Goal: Browse casually: Explore the website without a specific task or goal

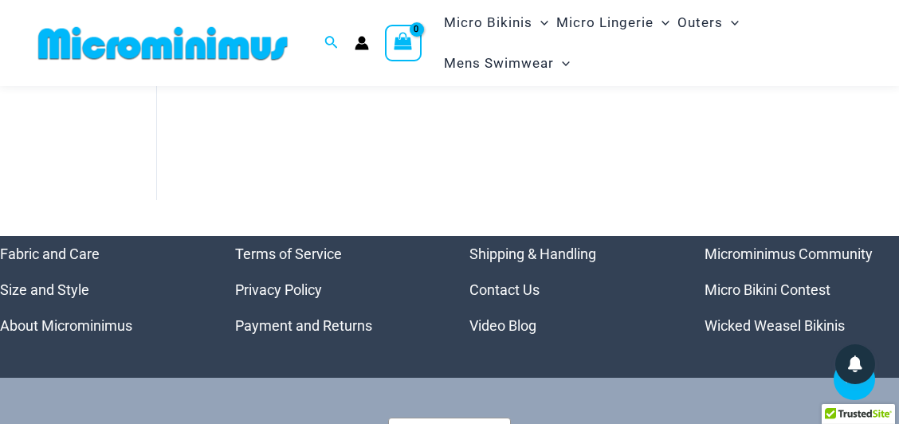
scroll to position [308, 0]
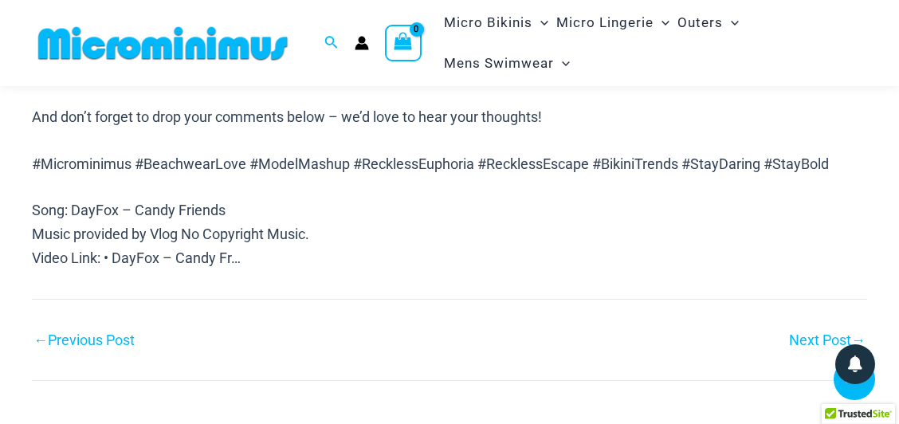
scroll to position [1314, 0]
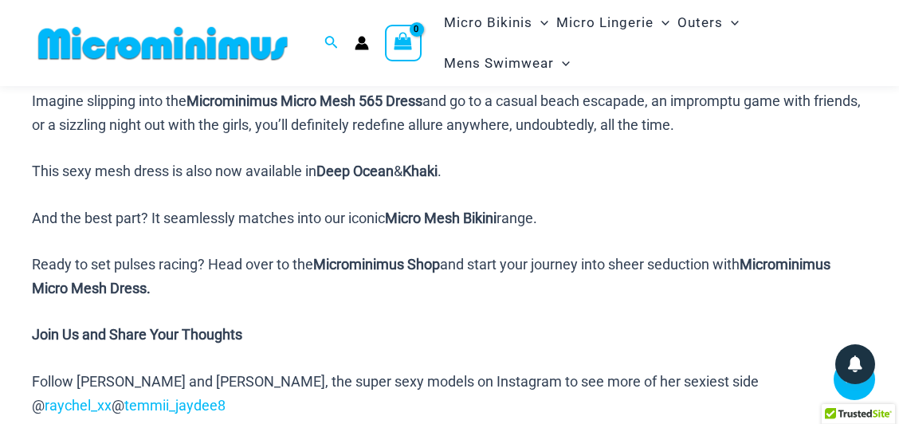
scroll to position [1423, 0]
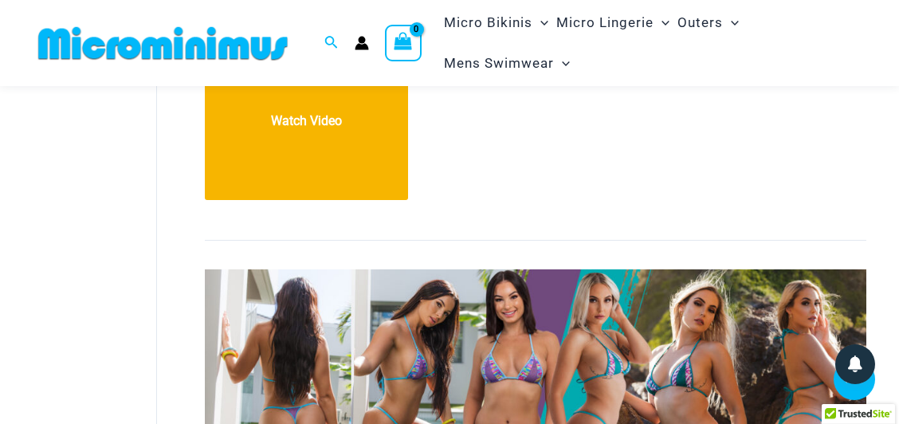
scroll to position [5351, 0]
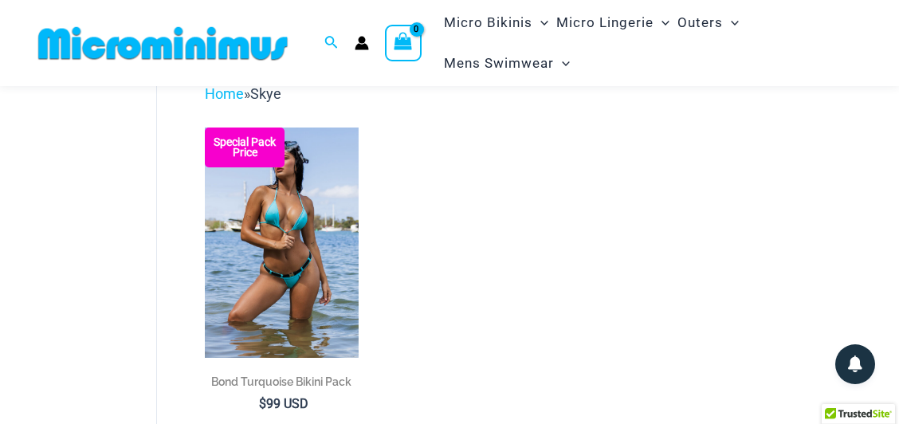
scroll to position [92, 0]
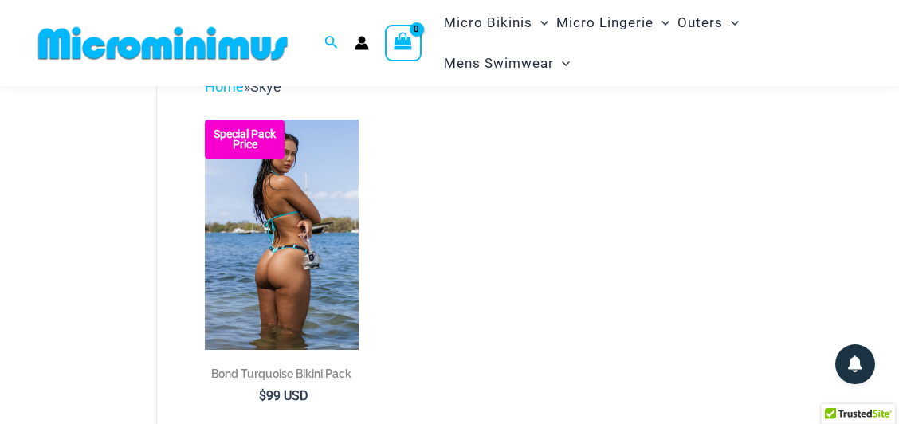
click at [245, 252] on img at bounding box center [281, 235] width 153 height 230
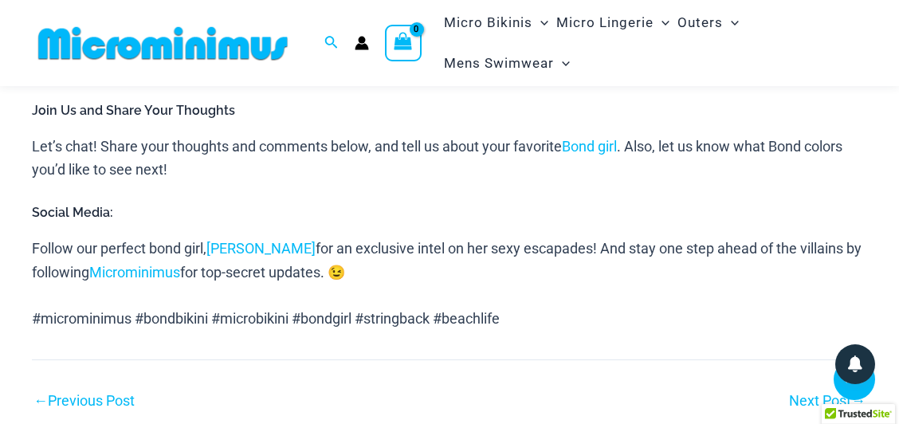
scroll to position [1472, 0]
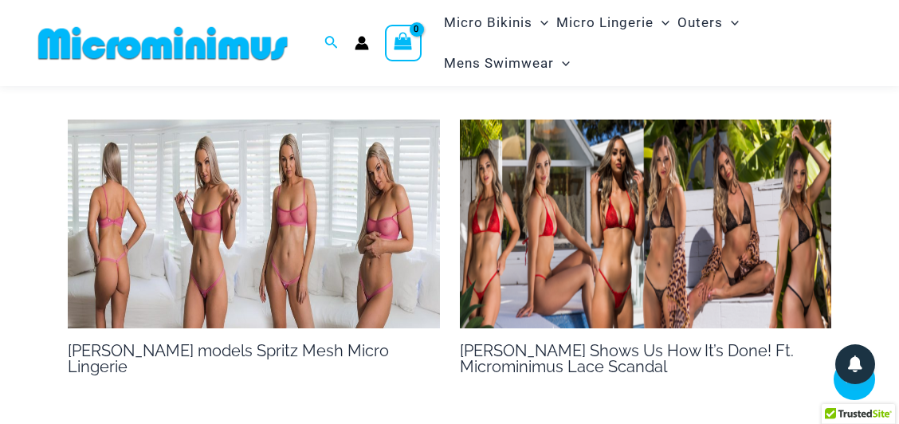
scroll to position [1205, 0]
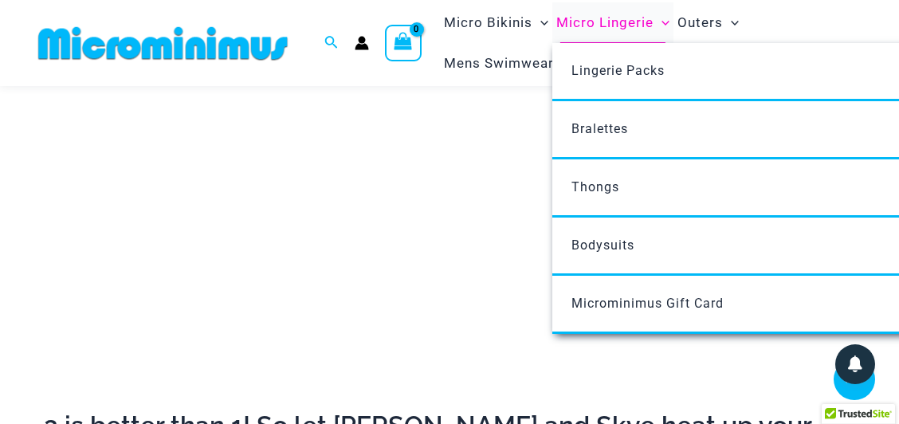
scroll to position [303, 0]
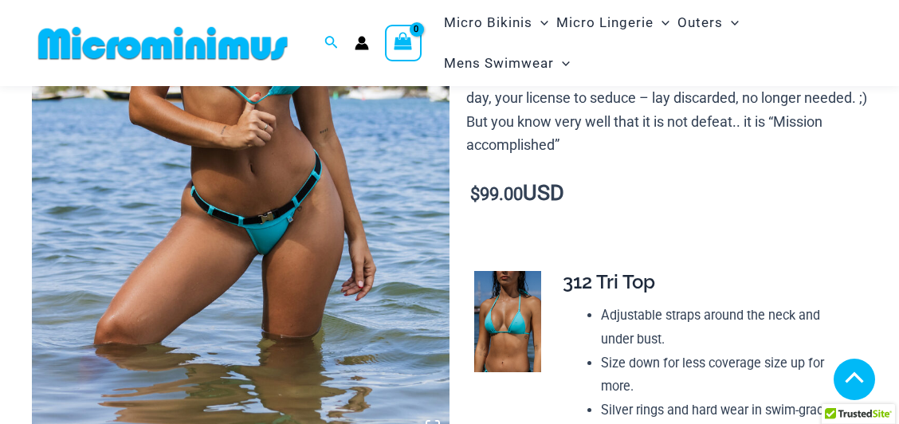
scroll to position [363, 0]
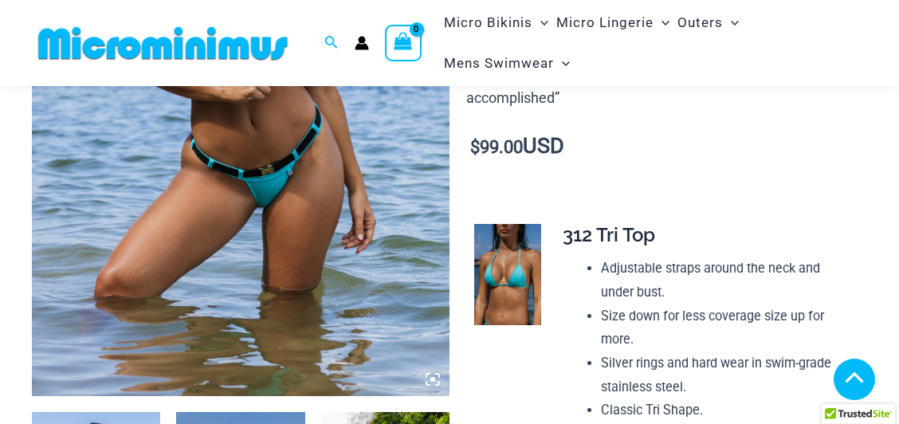
click at [515, 279] on img at bounding box center [507, 274] width 67 height 101
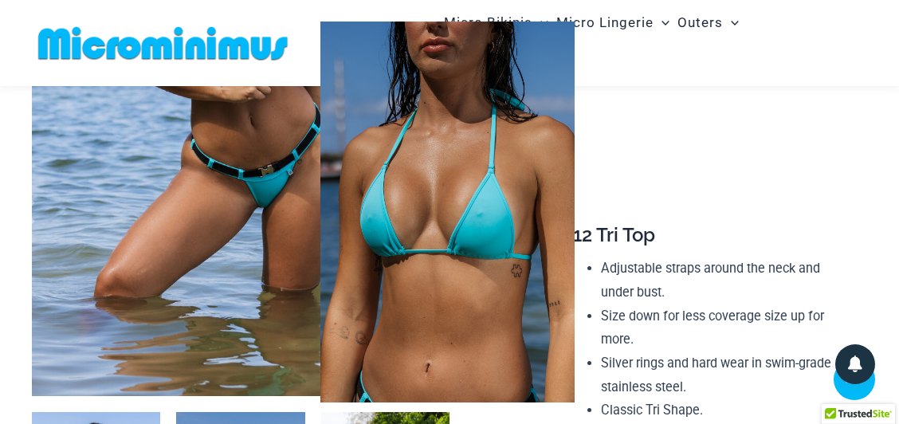
click at [516, 272] on img at bounding box center [447, 212] width 254 height 381
click at [637, 227] on div at bounding box center [449, 212] width 899 height 424
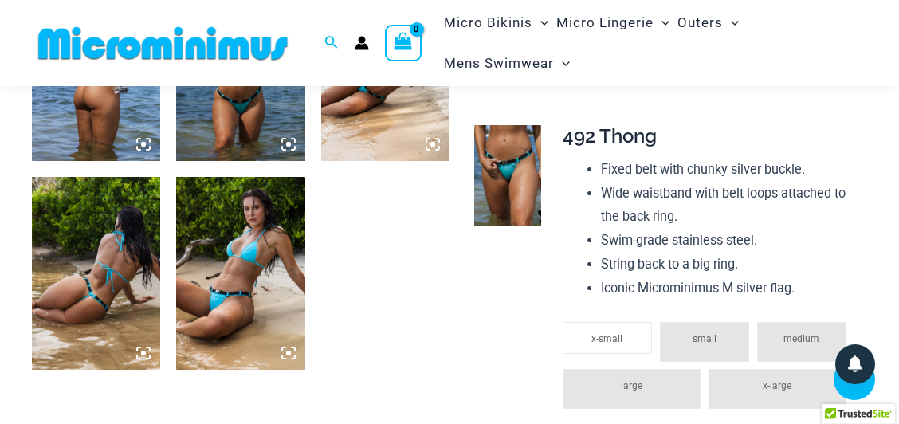
scroll to position [841, 0]
